Goal: Task Accomplishment & Management: Complete application form

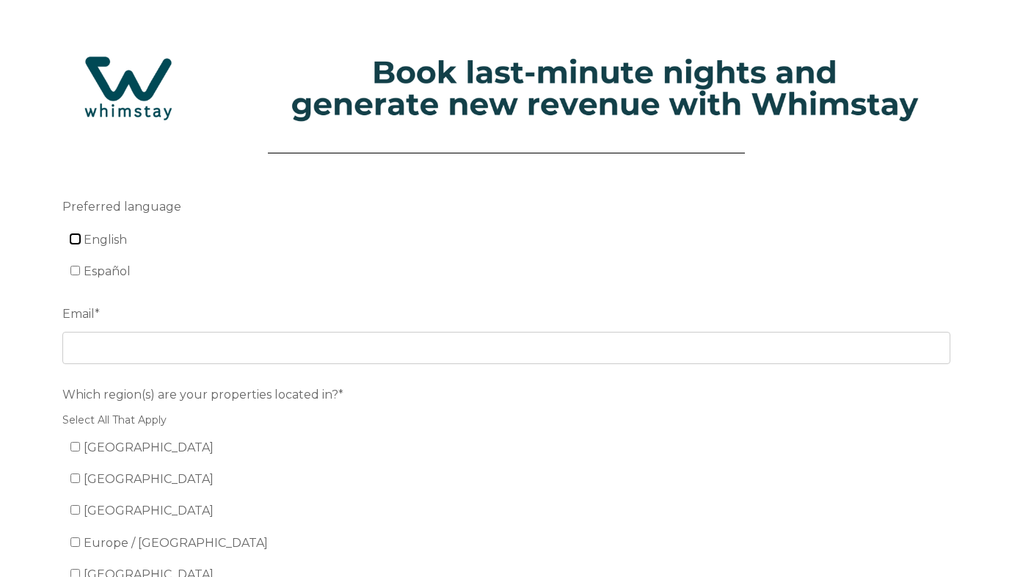
click at [74, 243] on input "English" at bounding box center [75, 239] width 10 height 10
checkbox input "true"
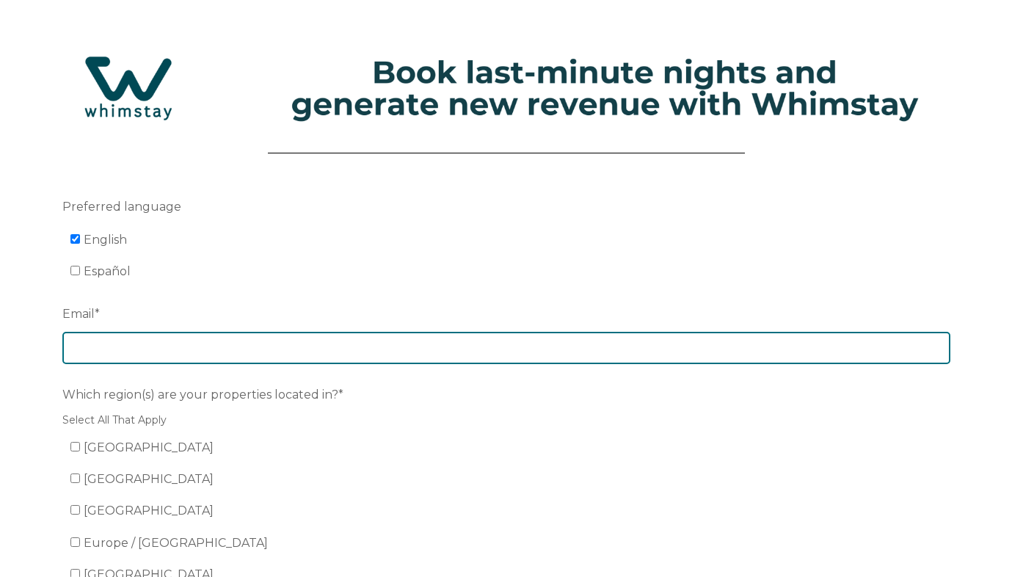
click at [106, 344] on input "Email *" at bounding box center [506, 348] width 888 height 32
type input "[PERSON_NAME][EMAIL_ADDRESS][DOMAIN_NAME]"
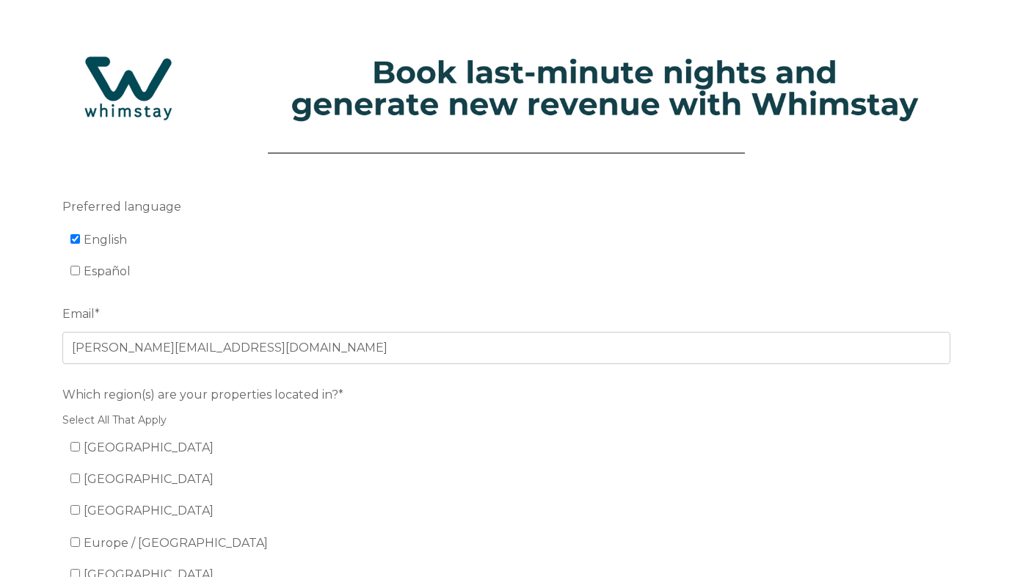
click at [149, 440] on li "[GEOGRAPHIC_DATA]" at bounding box center [514, 447] width 888 height 23
click at [73, 443] on input "[GEOGRAPHIC_DATA]" at bounding box center [75, 447] width 10 height 10
checkbox input "true"
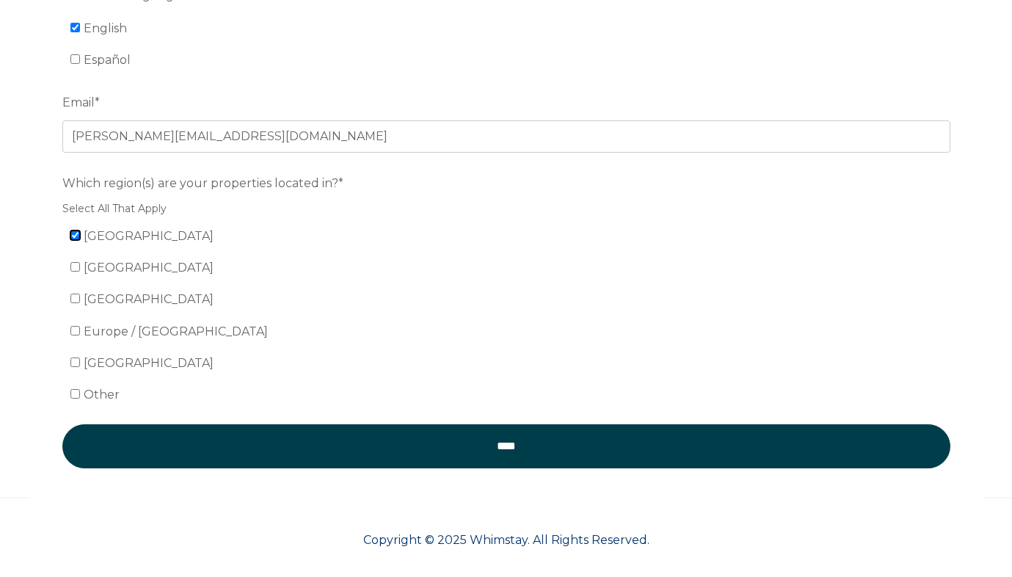
scroll to position [219, 0]
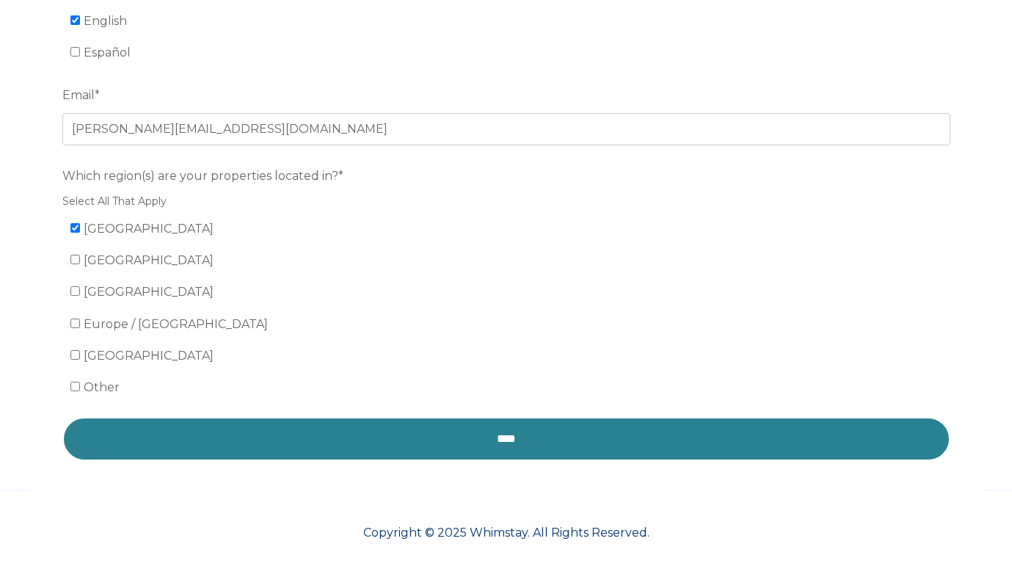
click at [162, 440] on input "****" at bounding box center [506, 439] width 888 height 44
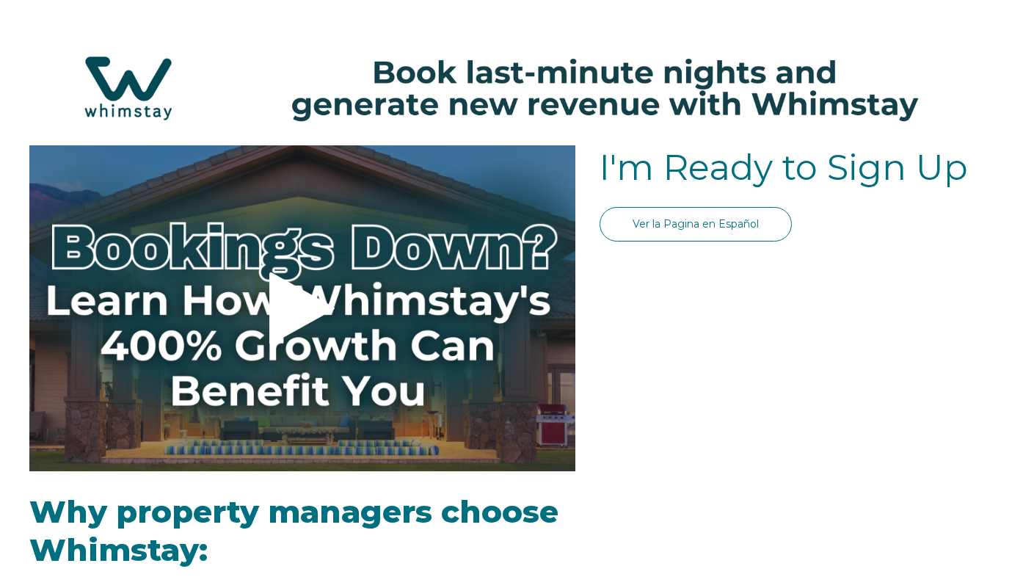
select select "US"
select select "Standard"
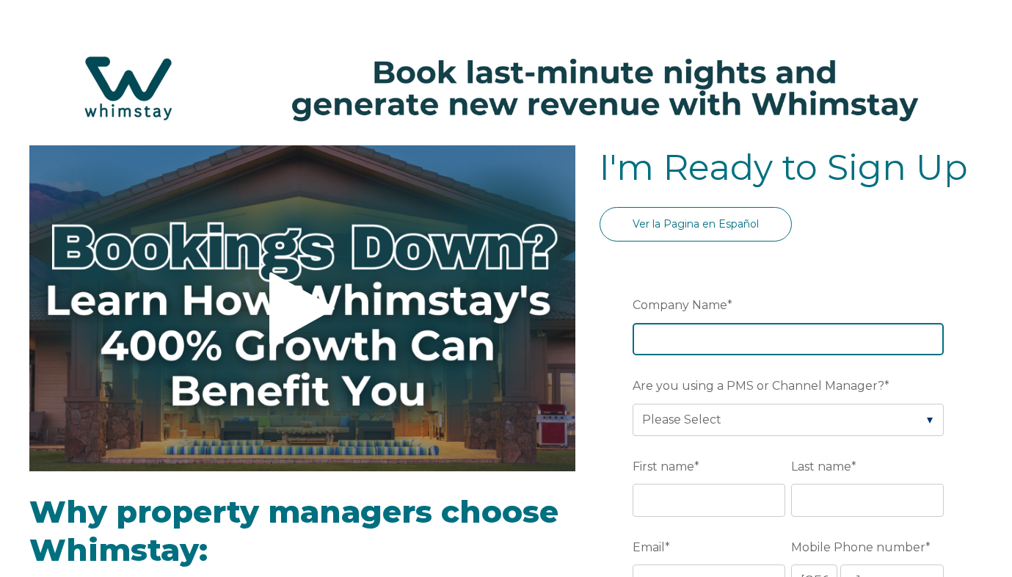
click at [682, 352] on input "Company Name *" at bounding box center [788, 339] width 311 height 32
type input "limestone investments"
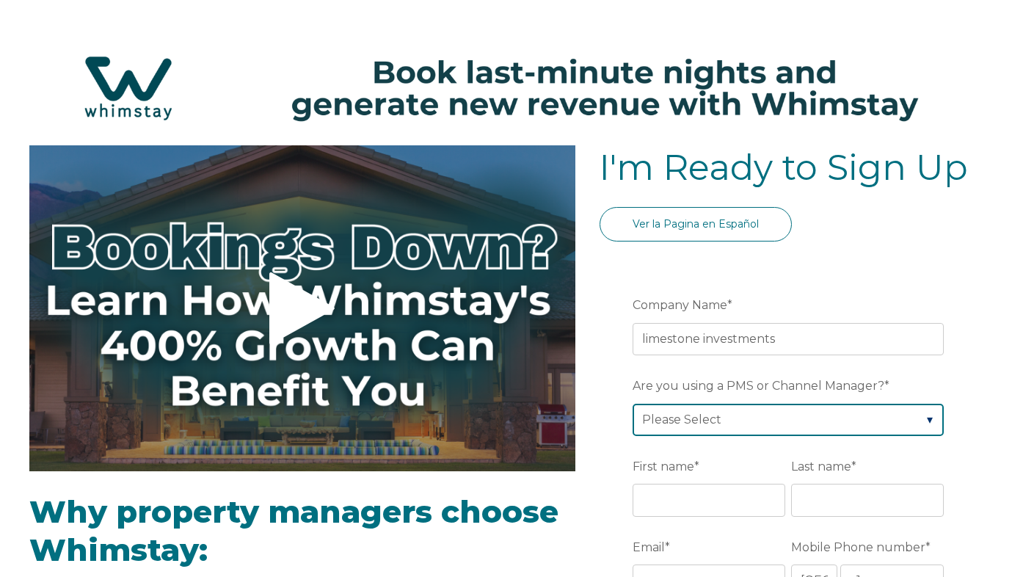
click at [706, 417] on select "Please Select Barefoot BookingPal Boost Brightside CiiRUS Escapia Guesty Hostaw…" at bounding box center [788, 420] width 311 height 32
select select "Hostaway"
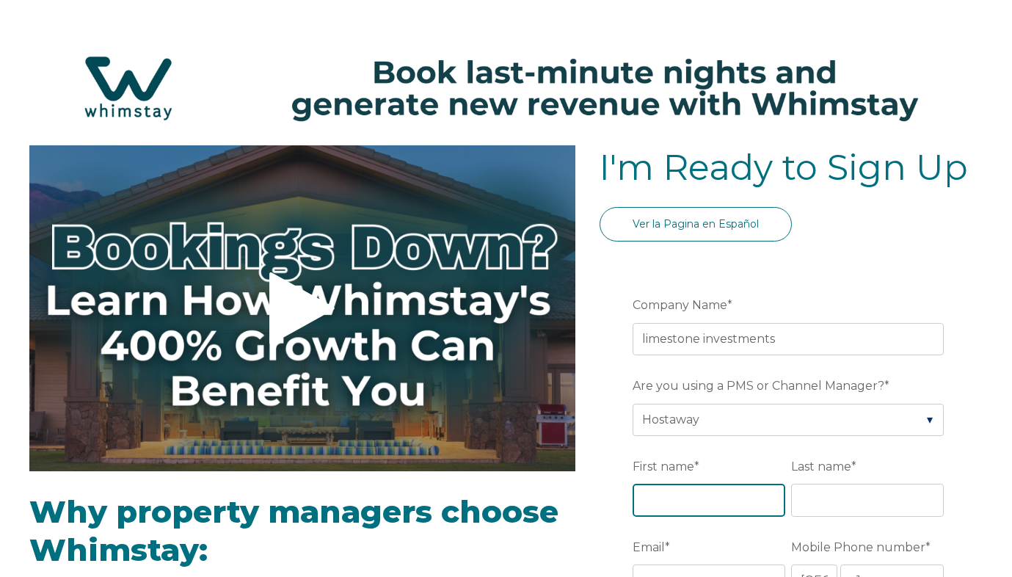
click at [697, 502] on input "First name *" at bounding box center [709, 500] width 153 height 32
type input "[PERSON_NAME]"
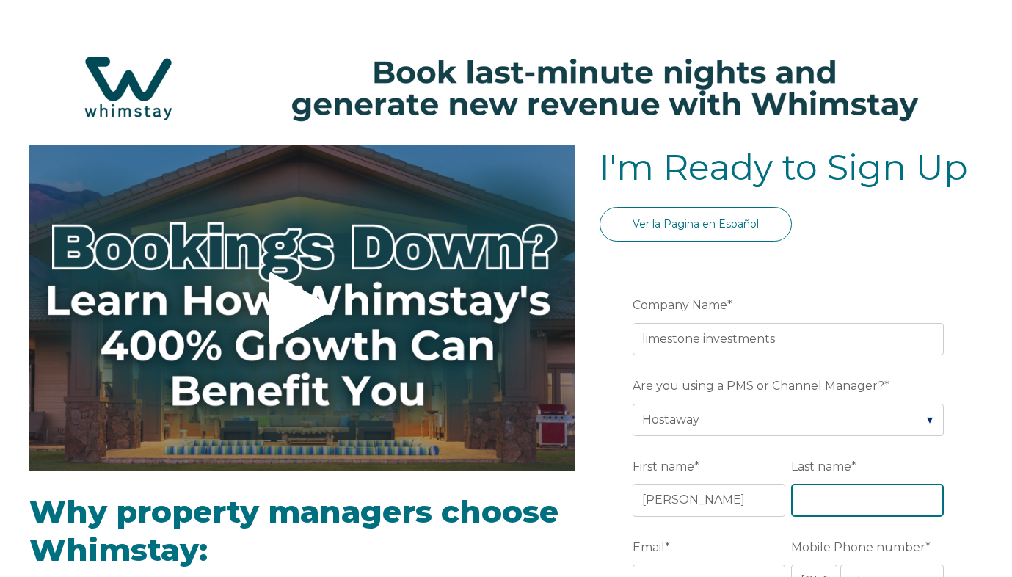
type input "[PERSON_NAME]"
type input "[PERSON_NAME][EMAIL_ADDRESS][DOMAIN_NAME]"
type input "[GEOGRAPHIC_DATA]"
type input "NV"
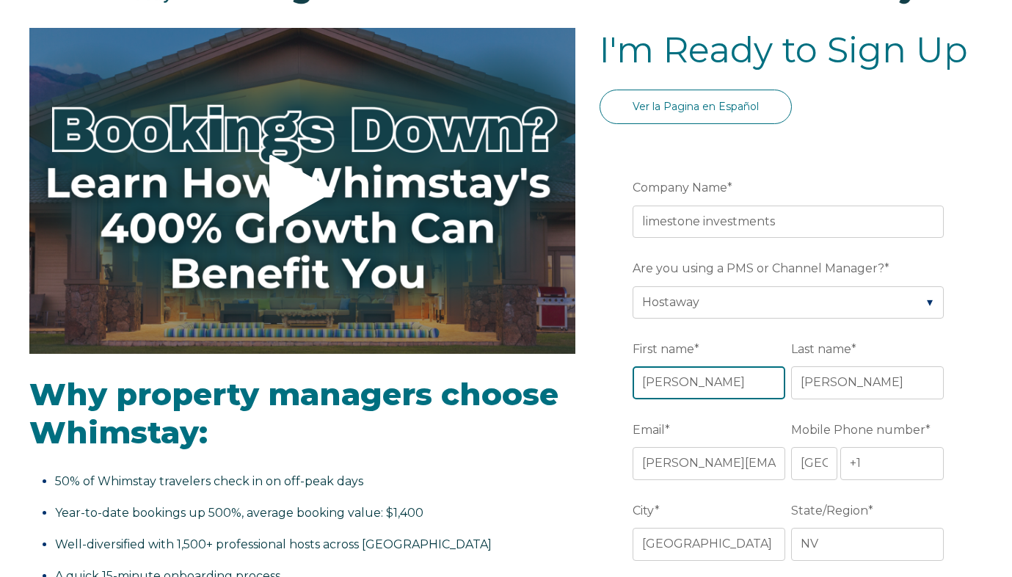
scroll to position [129, 0]
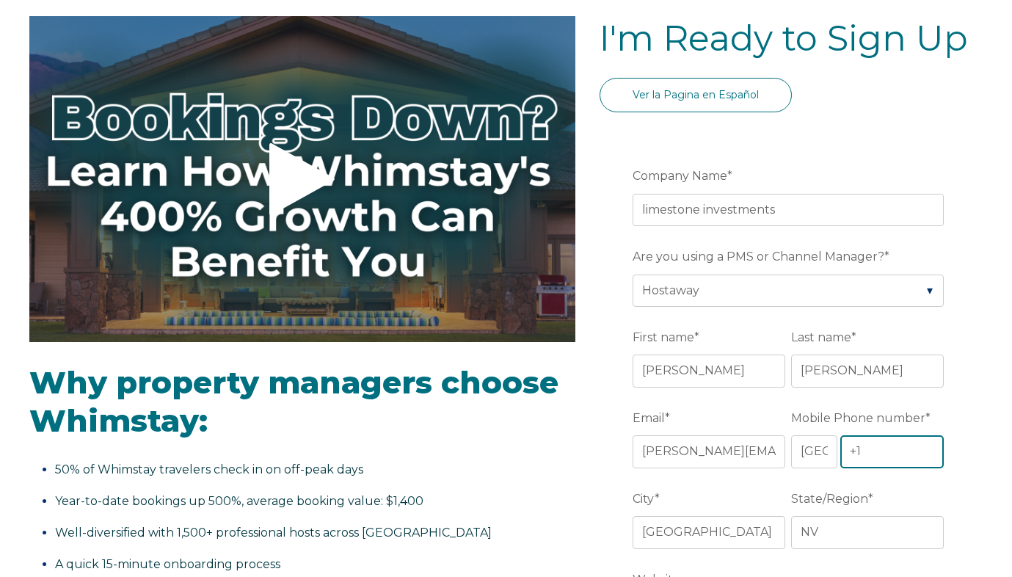
click at [860, 450] on input "+1" at bounding box center [893, 451] width 104 height 32
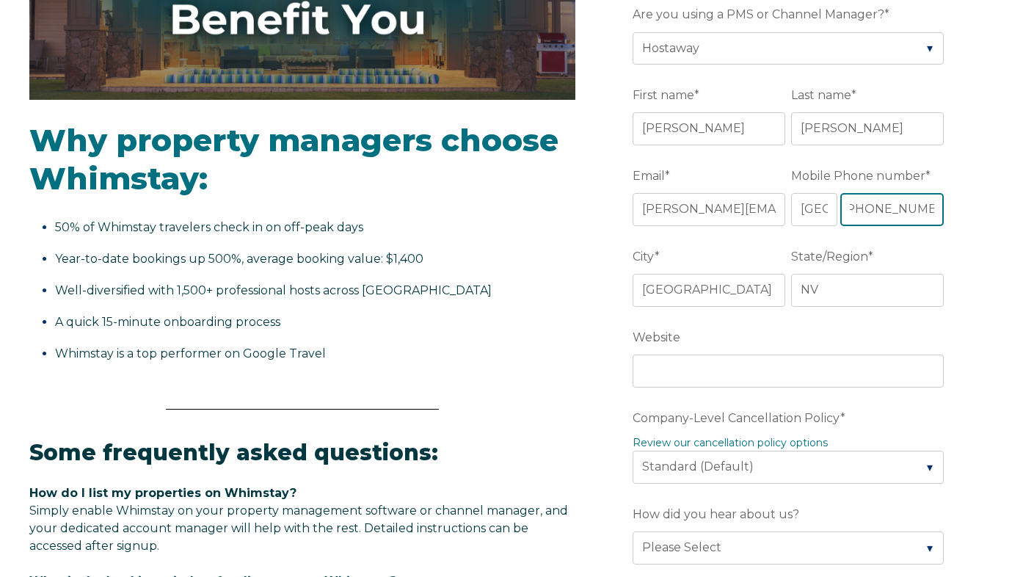
scroll to position [377, 0]
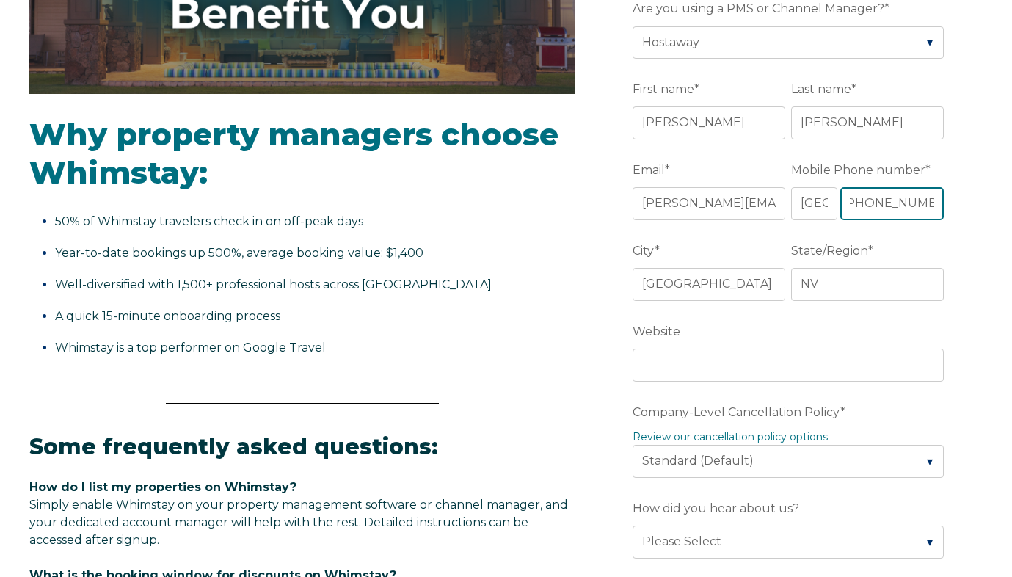
type input "[PHONE_NUMBER]"
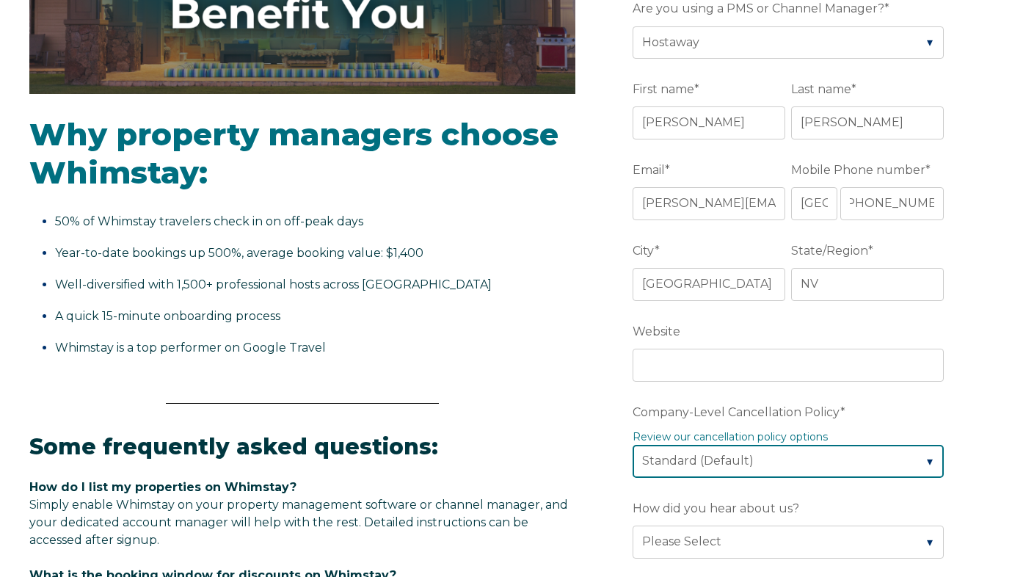
click at [833, 467] on select "Please Select Partial Standard (Default) Moderate Strict" at bounding box center [788, 461] width 311 height 32
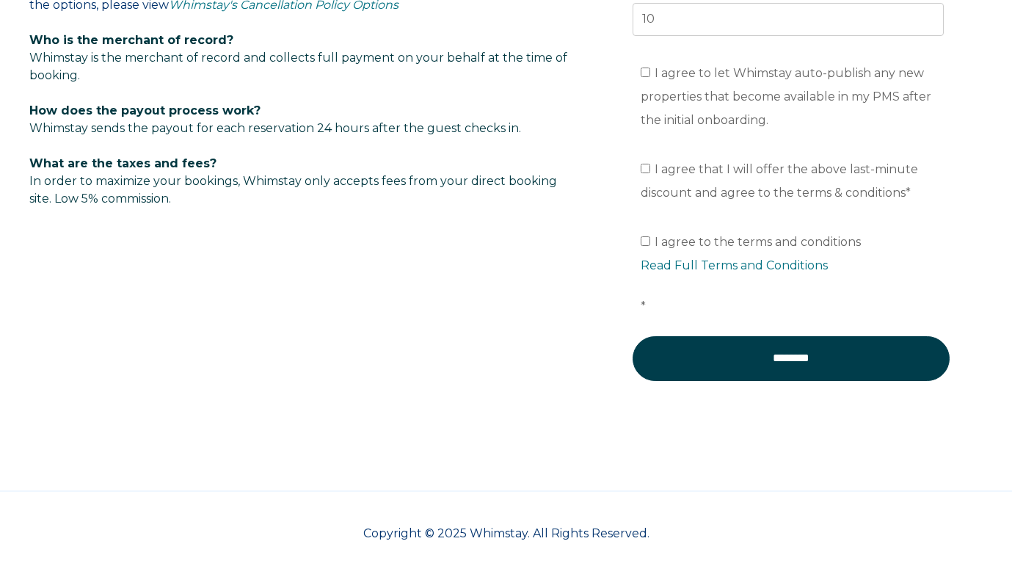
scroll to position [1015, 0]
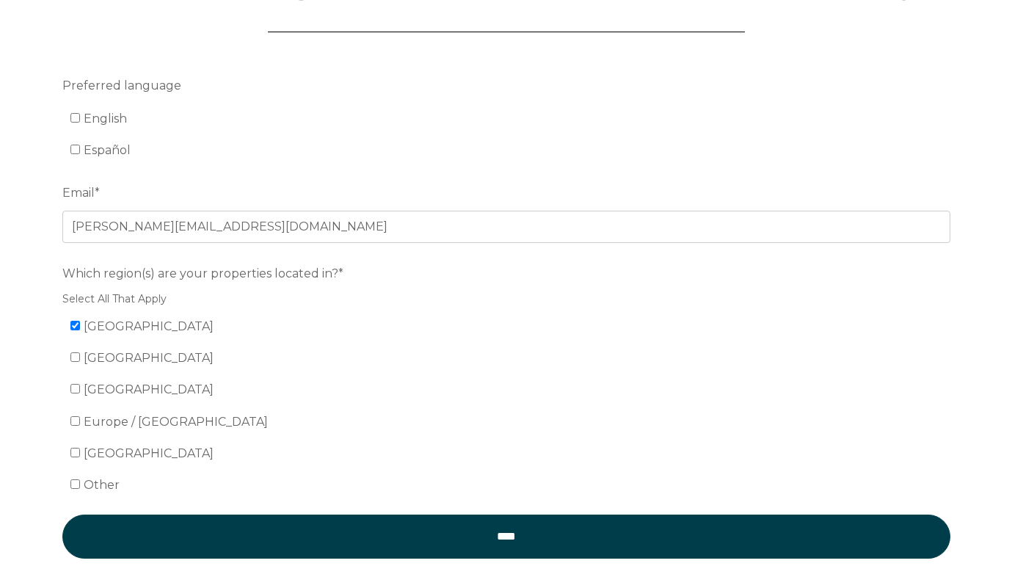
scroll to position [219, 0]
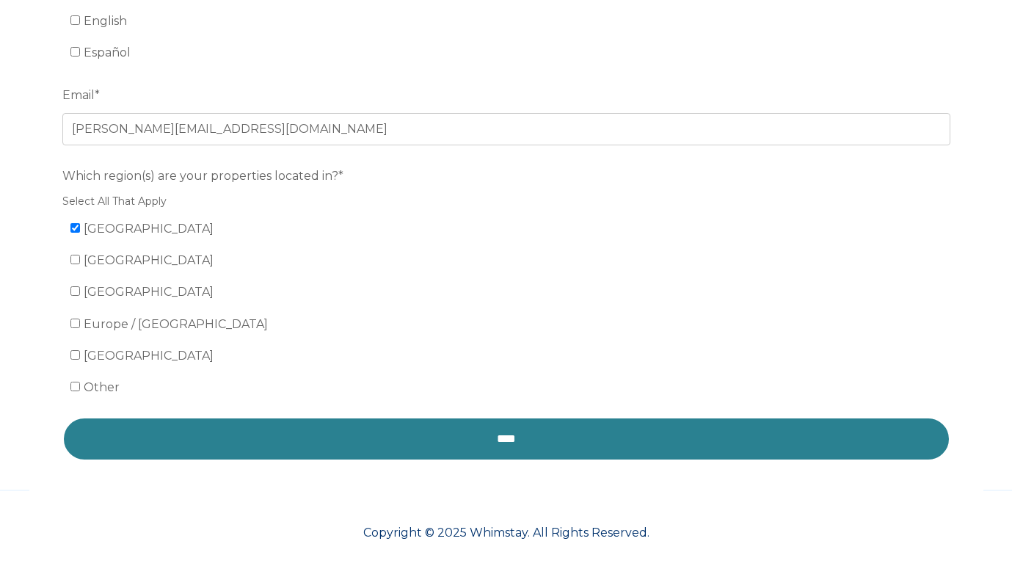
click at [318, 440] on input "****" at bounding box center [506, 439] width 888 height 44
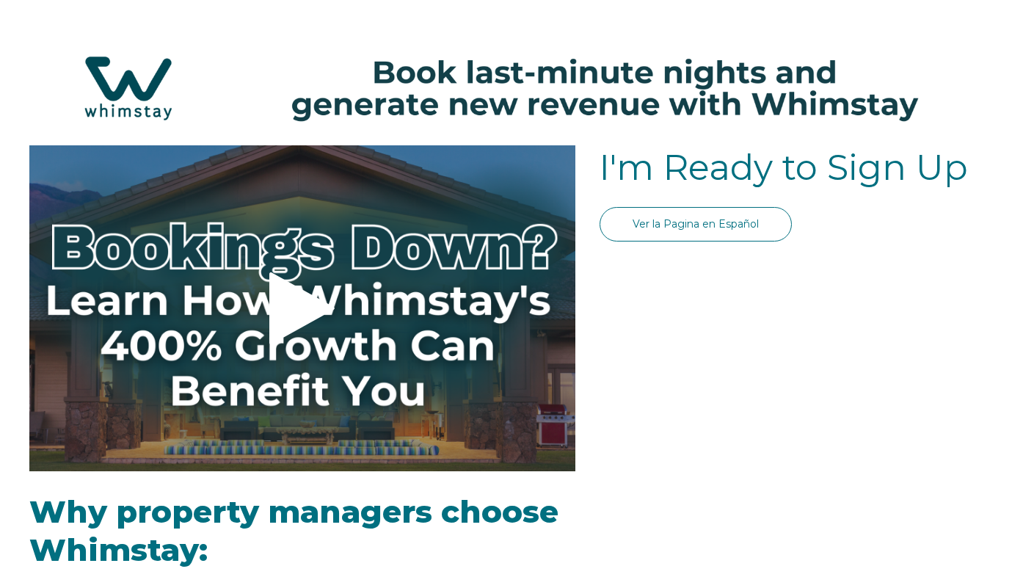
select select "US"
select select "Standard"
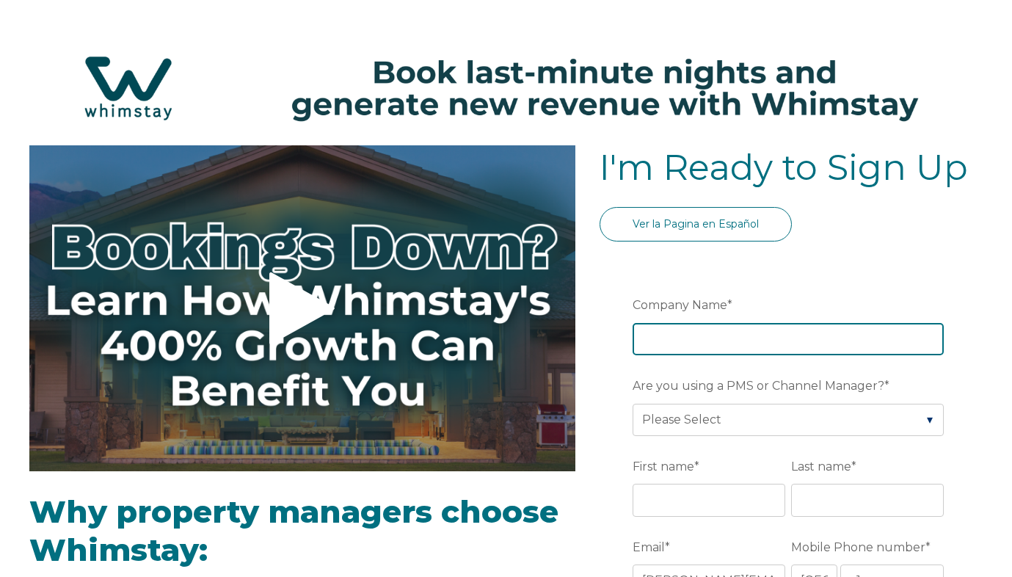
click at [722, 336] on input "Company Name *" at bounding box center [788, 339] width 311 height 32
type input "Catus holdings/ Limestone Investments"
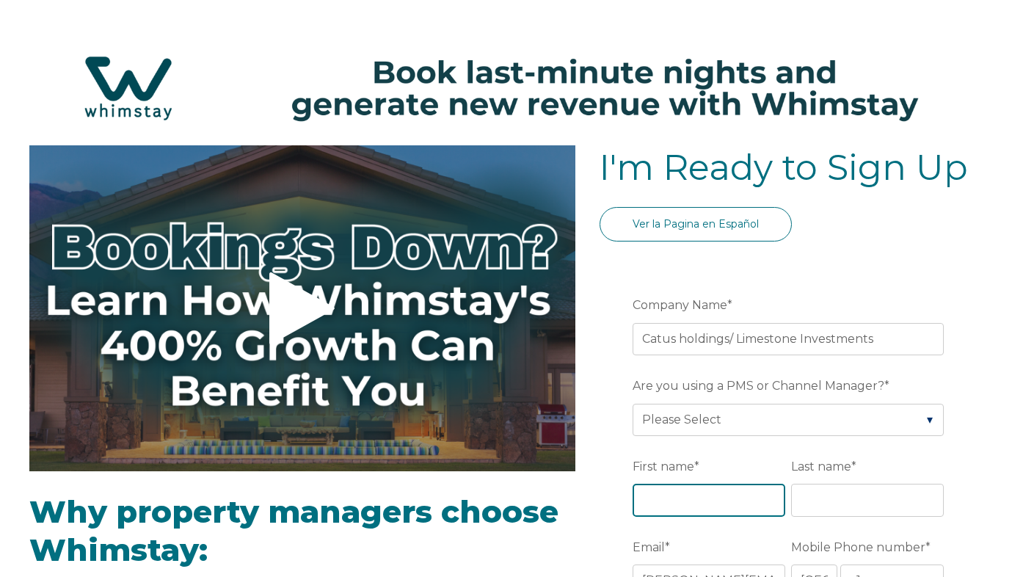
type input "Barb Eagan 702-759-9724 Barb@mycactusproperties.com"
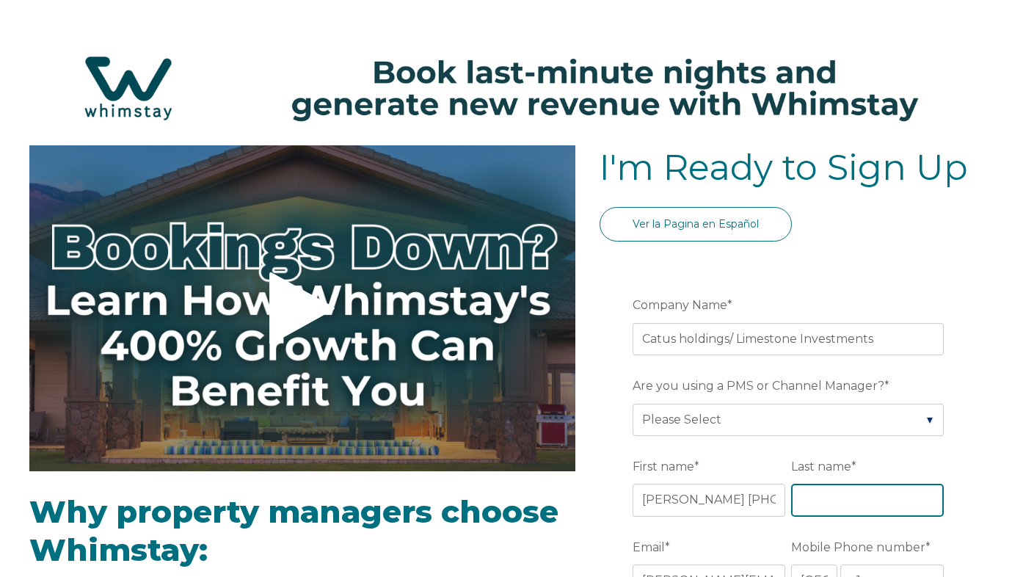
type input "Eagan"
type input "Las Vegas"
type input "NV"
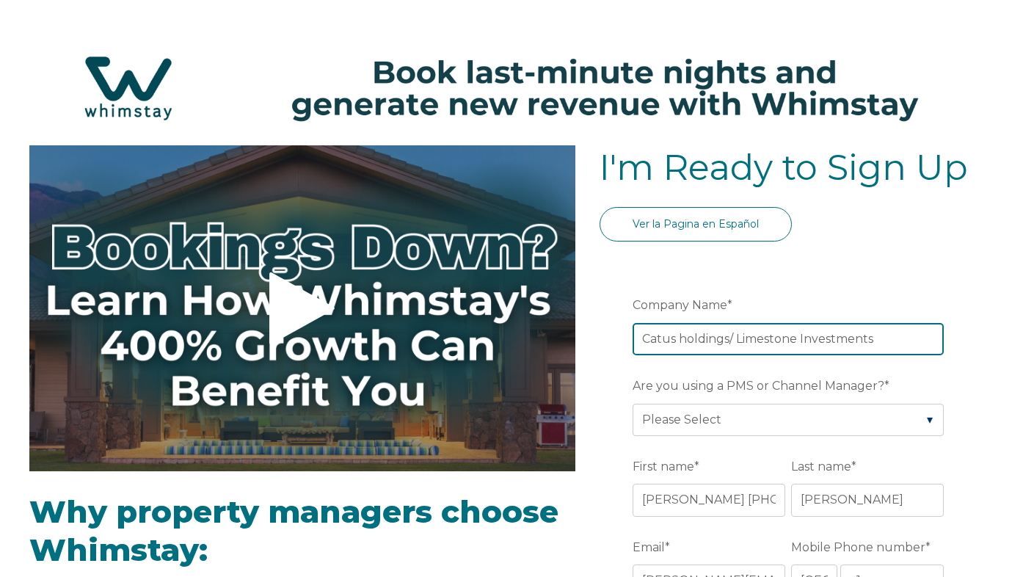
click at [657, 341] on input "Catus holdings/ Limestone Investments" at bounding box center [788, 339] width 311 height 32
type input "Cactus holdings/ Limestone Investments"
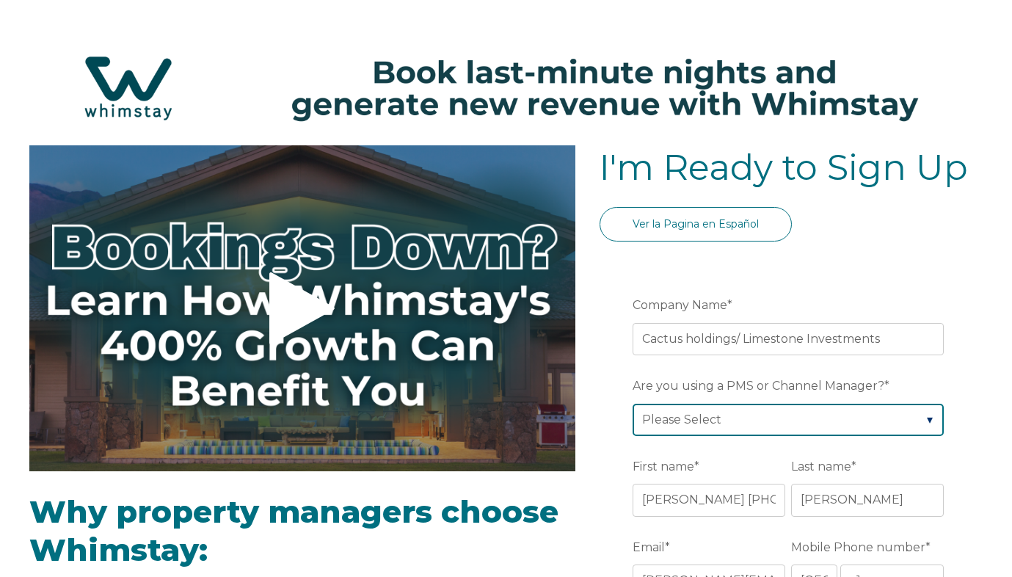
click at [758, 426] on select "Please Select Barefoot BookingPal Boost Brightside CiiRUS Escapia Guesty Hostaw…" at bounding box center [788, 420] width 311 height 32
select select "Hostaway"
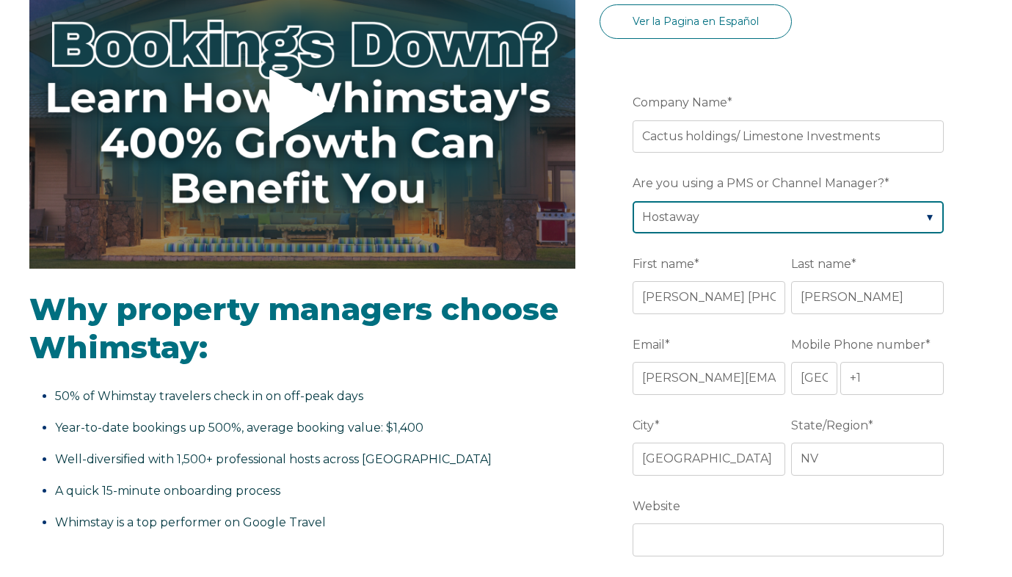
scroll to position [211, 0]
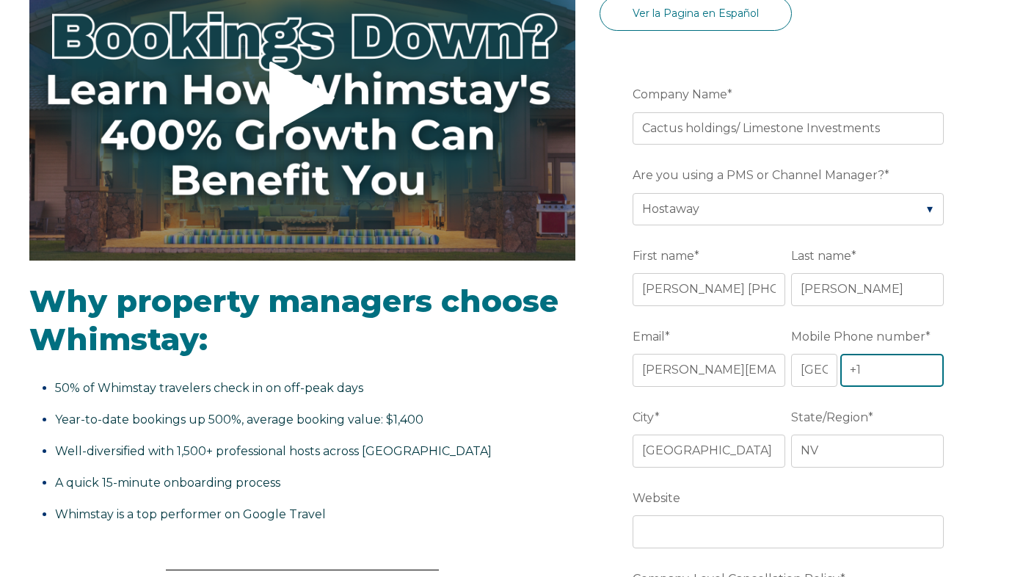
click at [890, 370] on input "+1" at bounding box center [893, 370] width 104 height 32
type input "+1 759-9724"
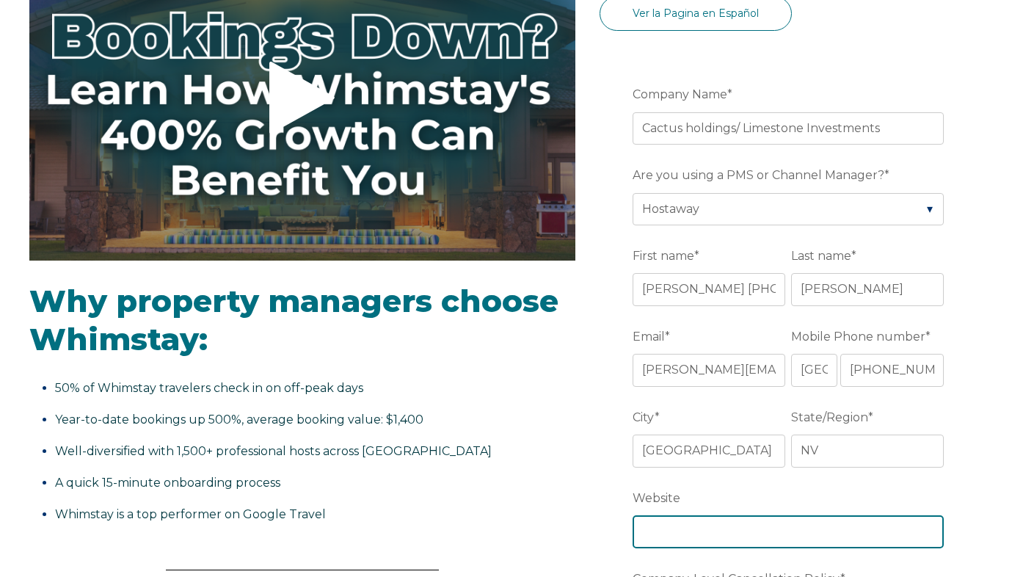
click at [770, 535] on input "Website" at bounding box center [788, 531] width 311 height 32
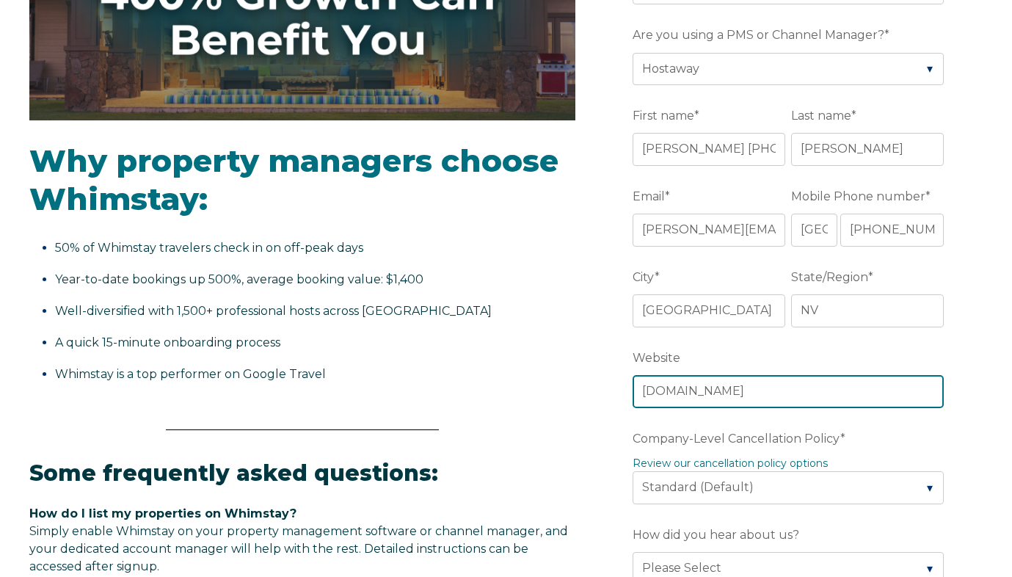
scroll to position [388, 0]
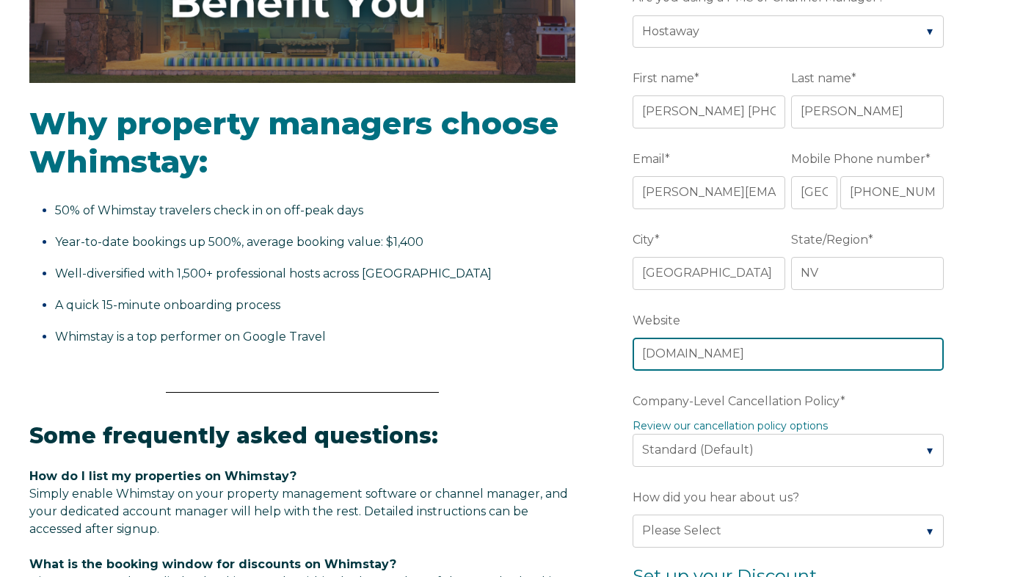
type input "Limestone.HolidayFuture.com"
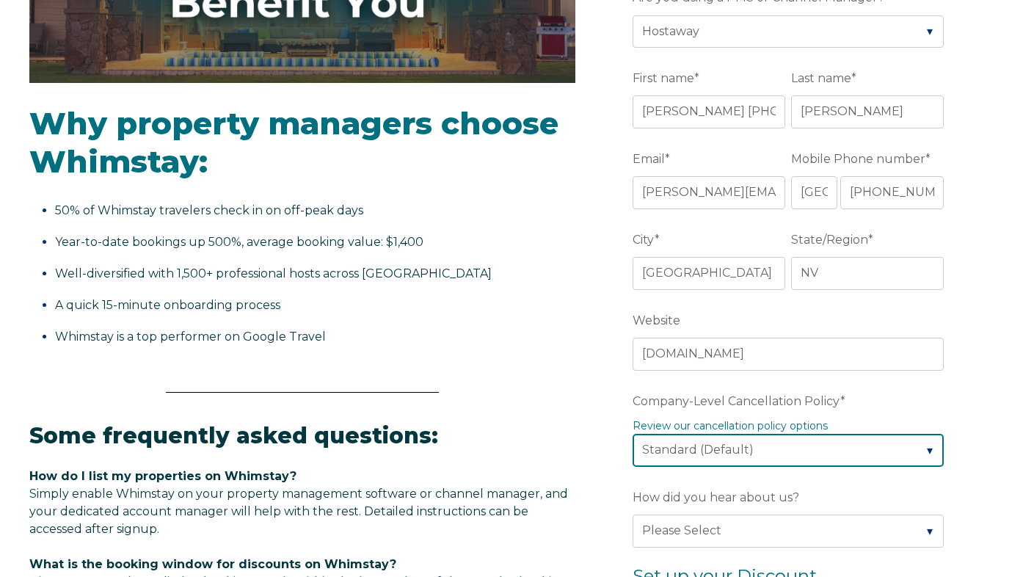
click at [797, 454] on select "Please Select Partial Standard (Default) Moderate Strict" at bounding box center [788, 450] width 311 height 32
click at [690, 458] on select "Please Select Partial Standard (Default) Moderate Strict" at bounding box center [788, 450] width 311 height 32
select select "Strict"
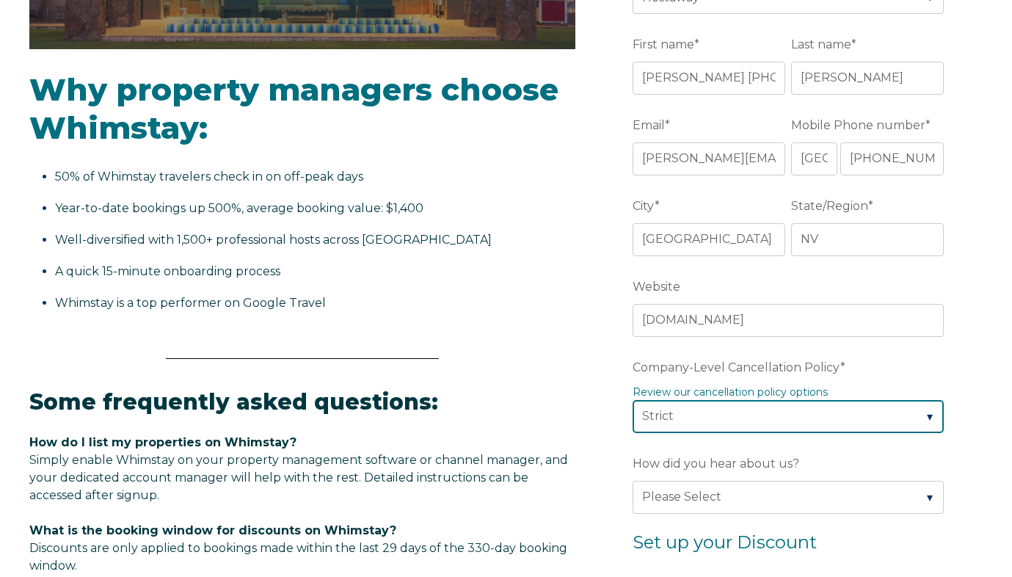
scroll to position [427, 0]
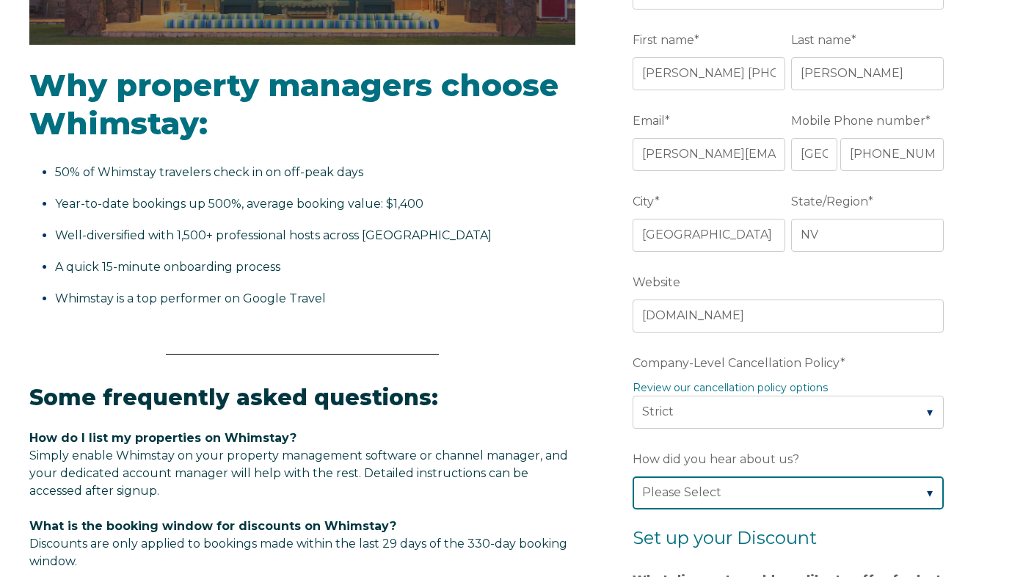
click at [692, 499] on select "Please Select Found Whimstay through a Google search Direct outreach from a Whi…" at bounding box center [788, 492] width 311 height 32
select select "Whimstay Sales"
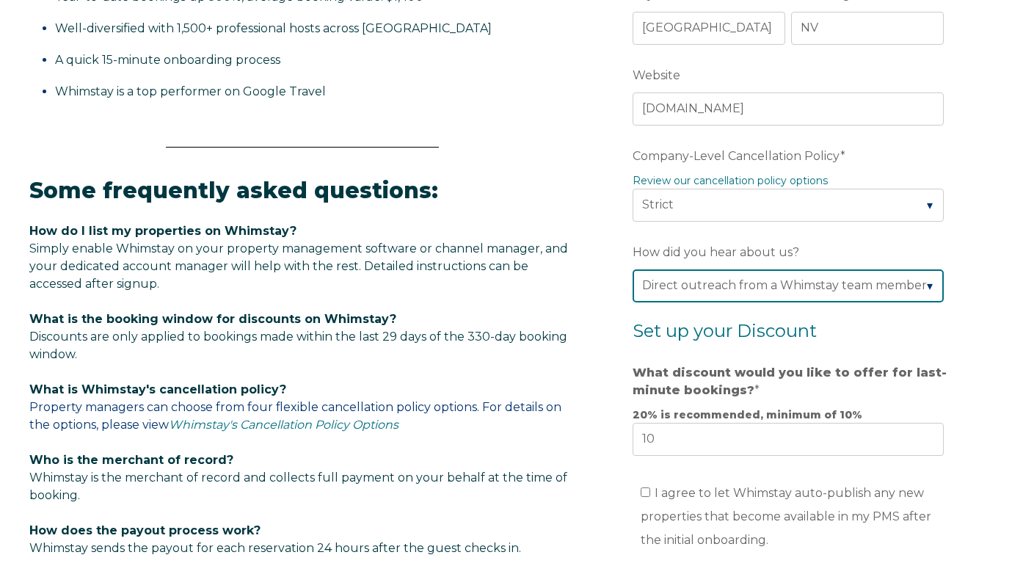
scroll to position [636, 0]
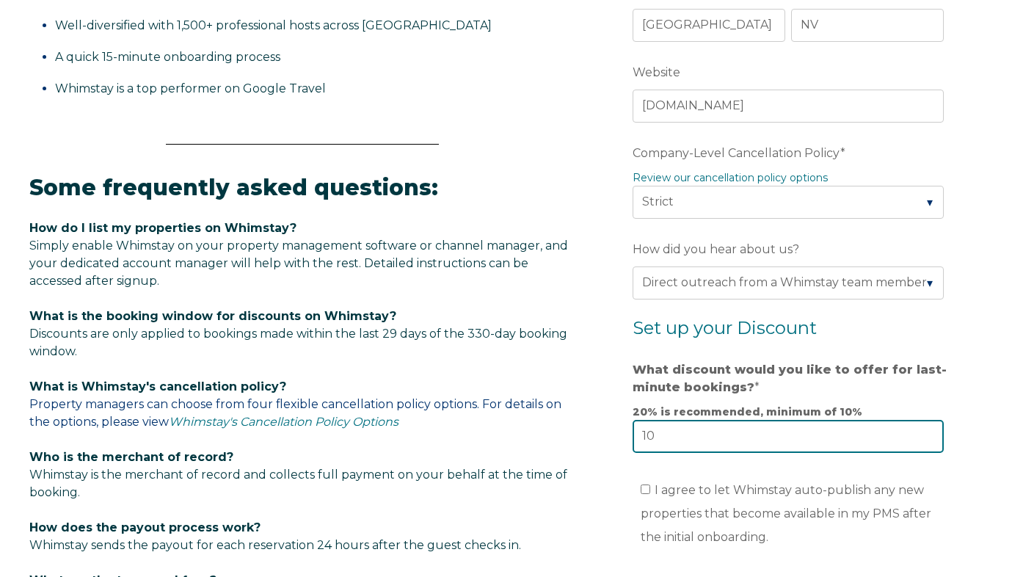
click at [667, 444] on input "10" at bounding box center [788, 436] width 311 height 32
click at [926, 438] on input "9" at bounding box center [788, 436] width 311 height 32
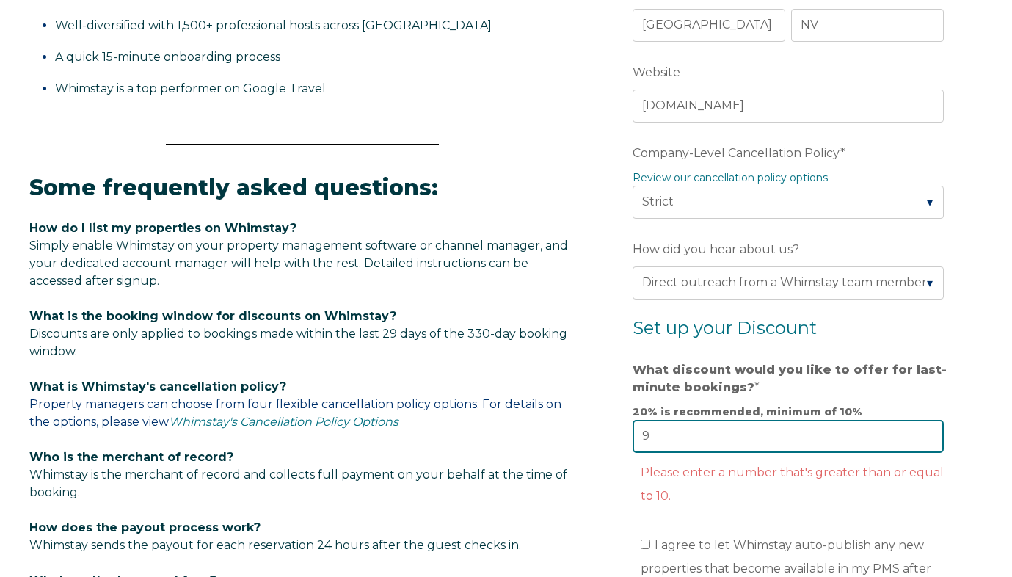
drag, startPoint x: 650, startPoint y: 434, endPoint x: 632, endPoint y: 434, distance: 18.4
click at [632, 434] on form "Company Name * Cactus holdings/ Limestone Investments Are you using a PMS or Ch…" at bounding box center [791, 263] width 383 height 1281
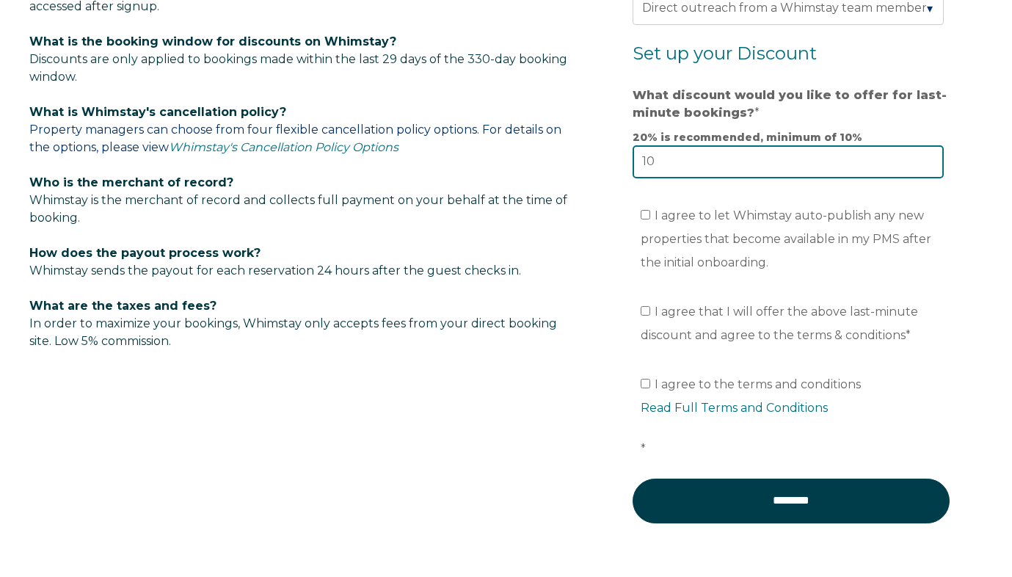
scroll to position [914, 0]
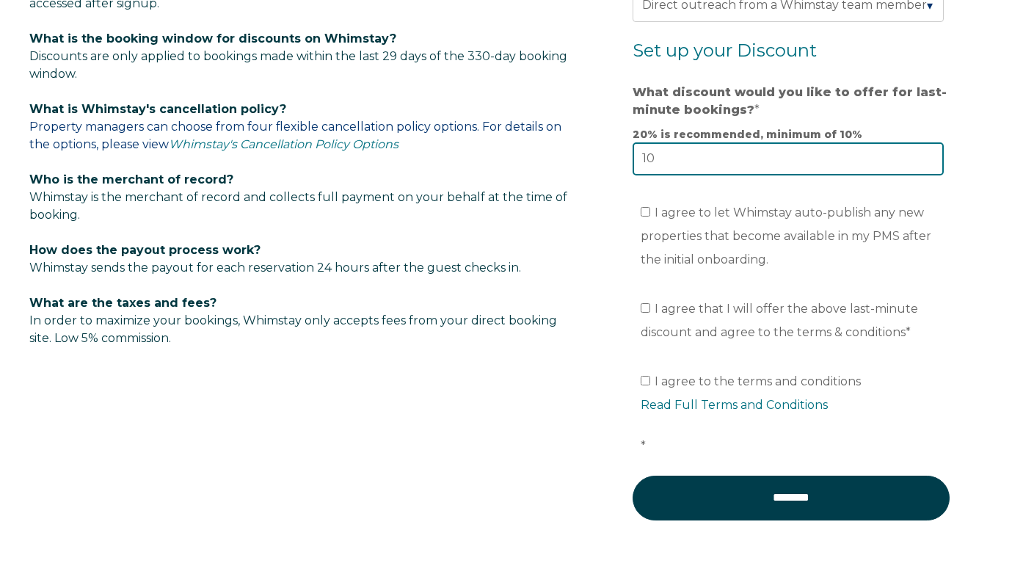
type input "10"
click at [643, 305] on input "I agree that I will offer the above last-minute discount and agree to the terms…" at bounding box center [646, 308] width 10 height 10
checkbox input "true"
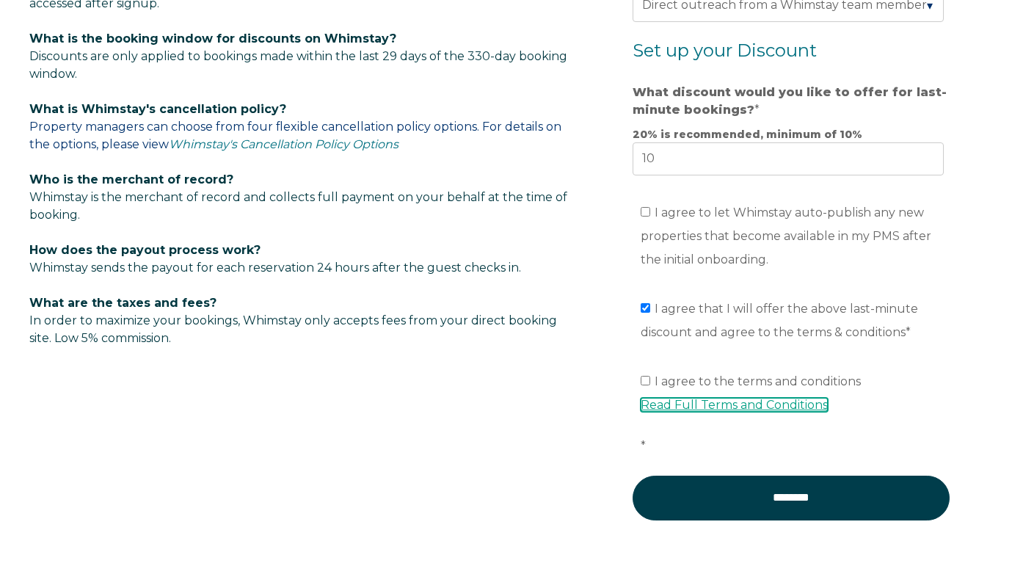
click at [701, 404] on link "Read Full Terms and Conditions" at bounding box center [734, 405] width 187 height 14
